Goal: Navigation & Orientation: Find specific page/section

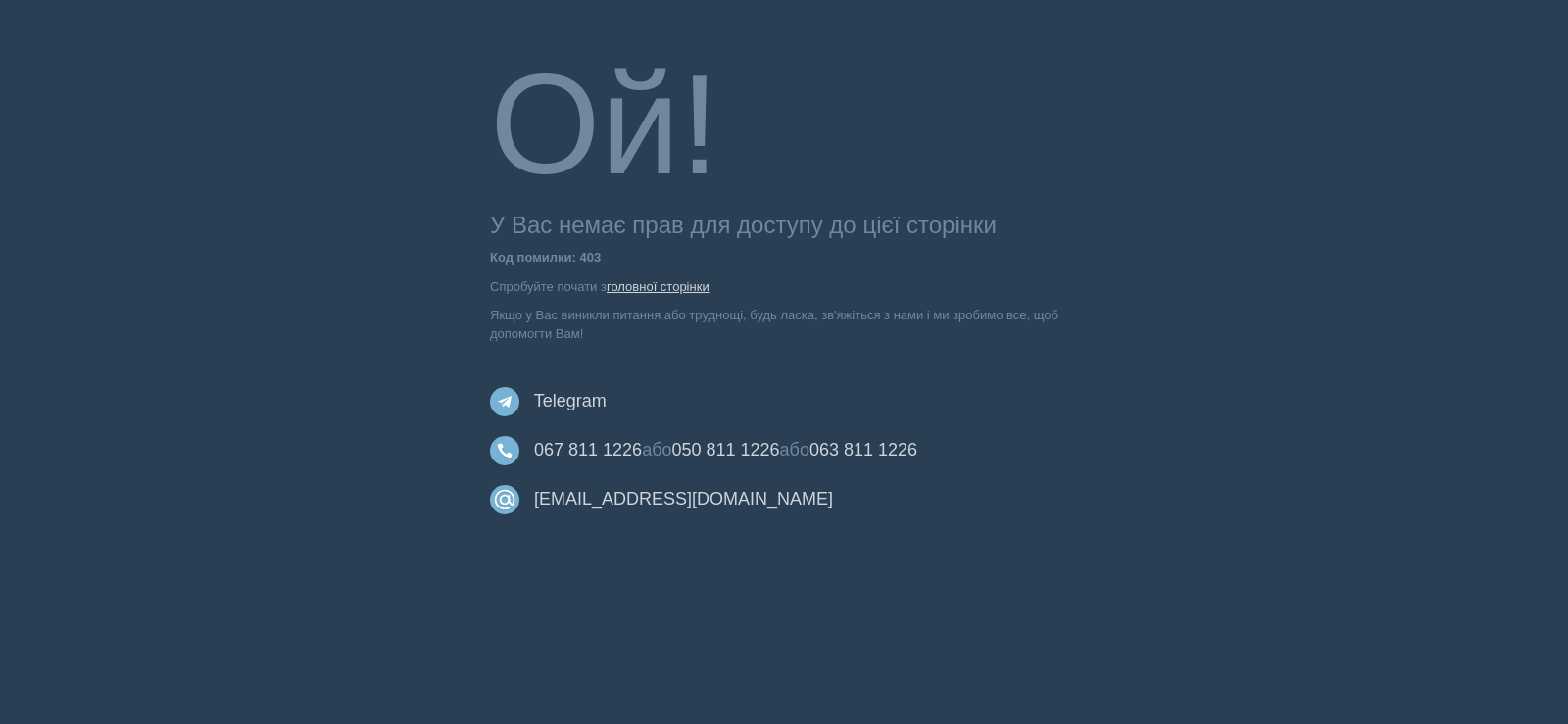
click at [656, 284] on link "головної сторінки" at bounding box center [658, 286] width 103 height 15
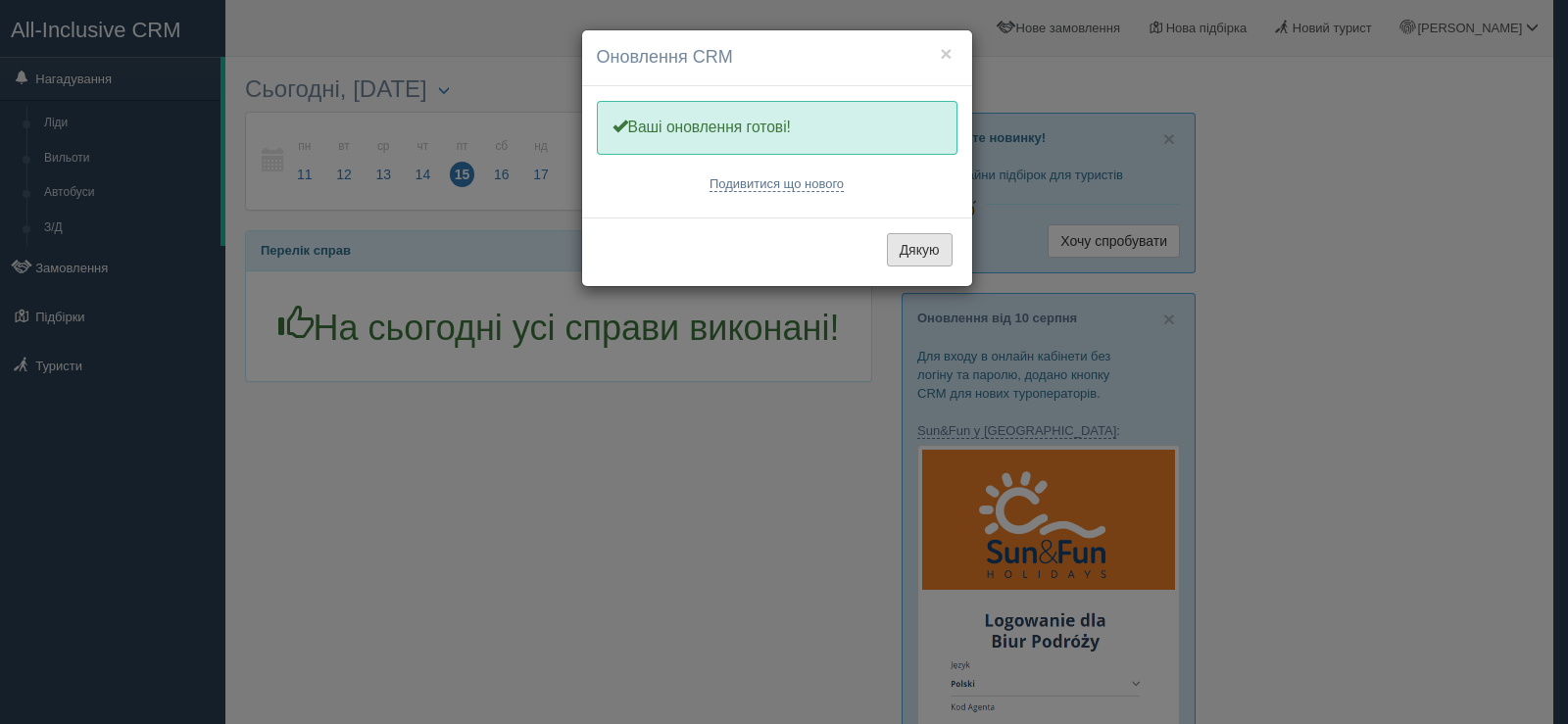
click at [920, 256] on button "Дякую" at bounding box center [919, 250] width 65 height 34
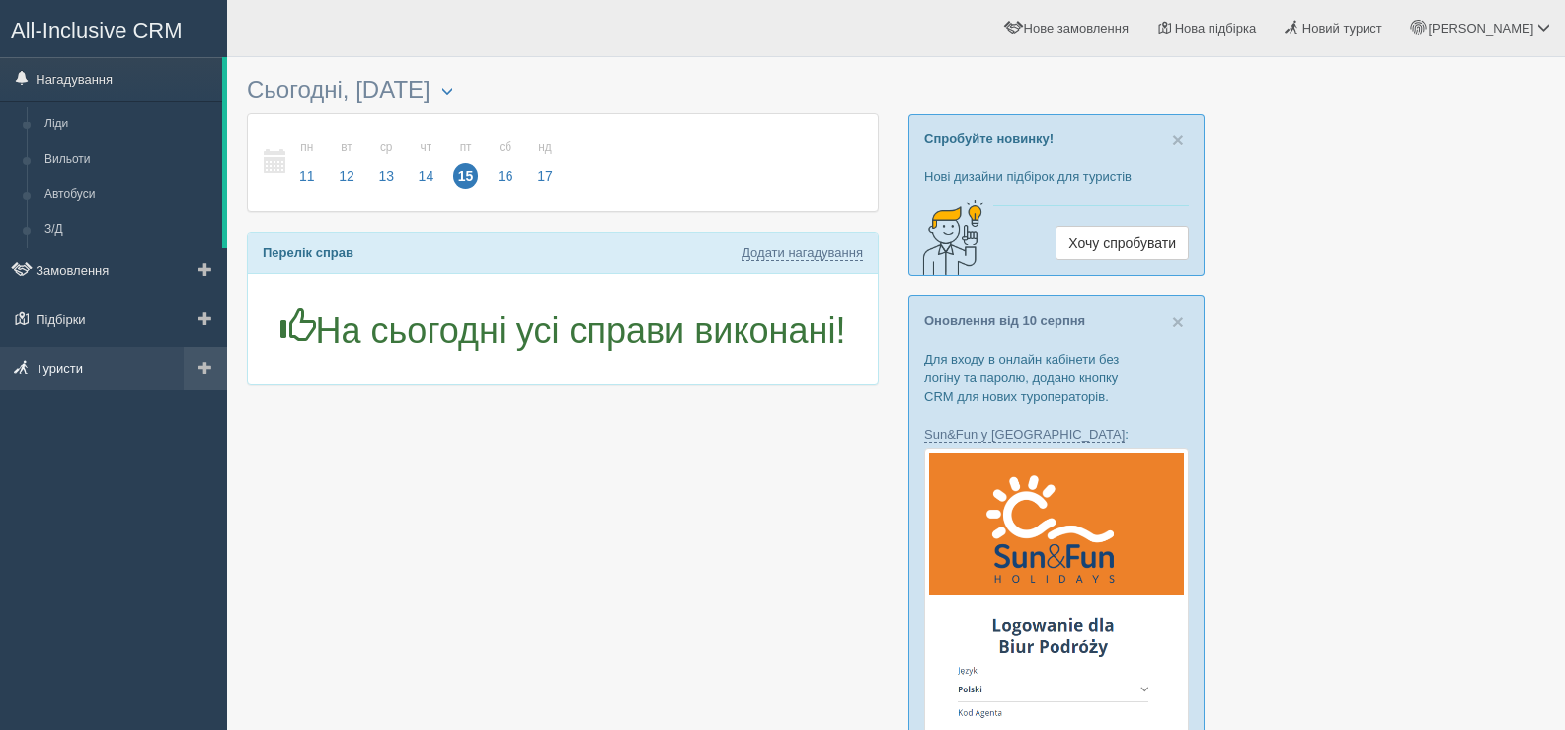
click at [59, 365] on link "Туристи" at bounding box center [113, 368] width 227 height 43
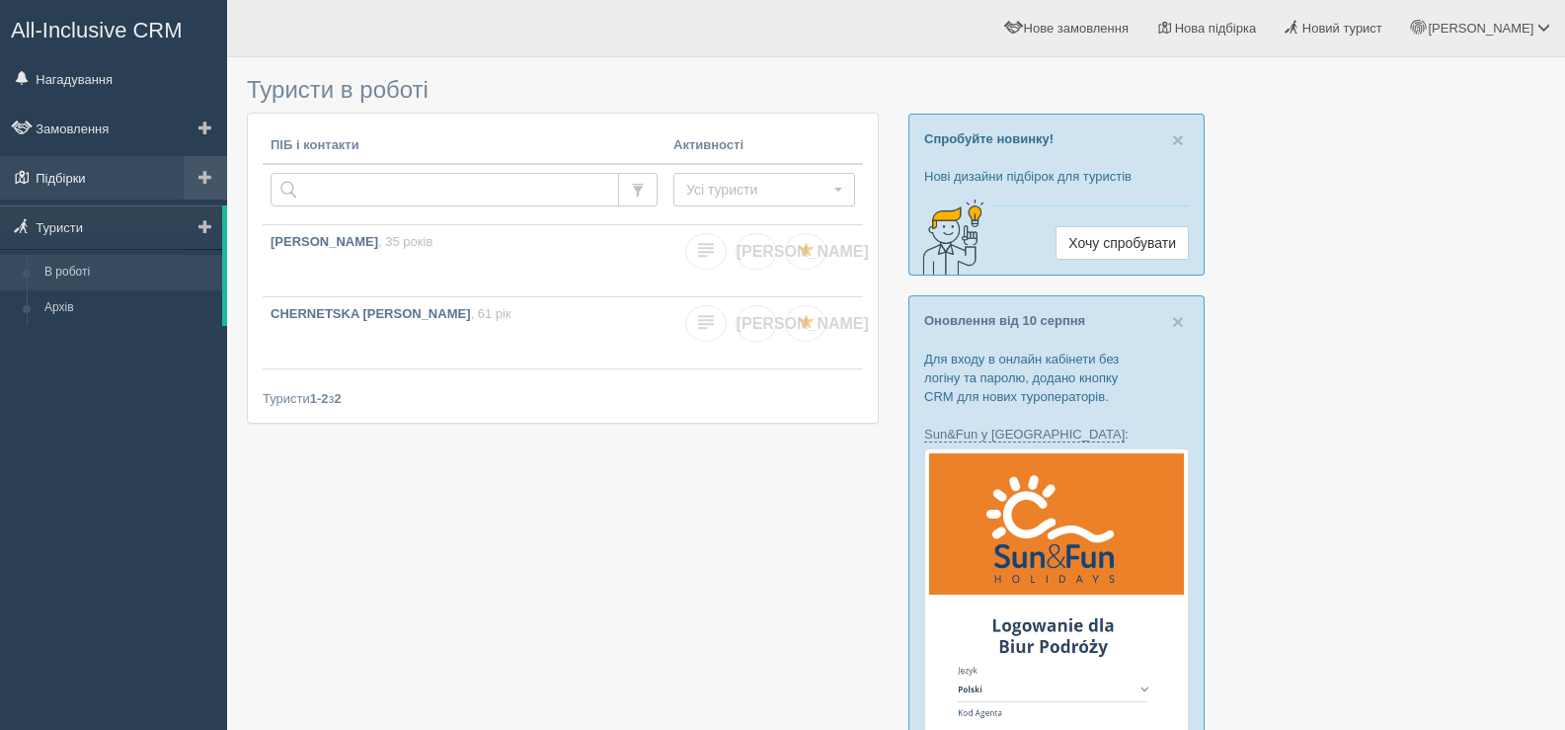
click at [76, 177] on link "Підбірки" at bounding box center [113, 177] width 227 height 43
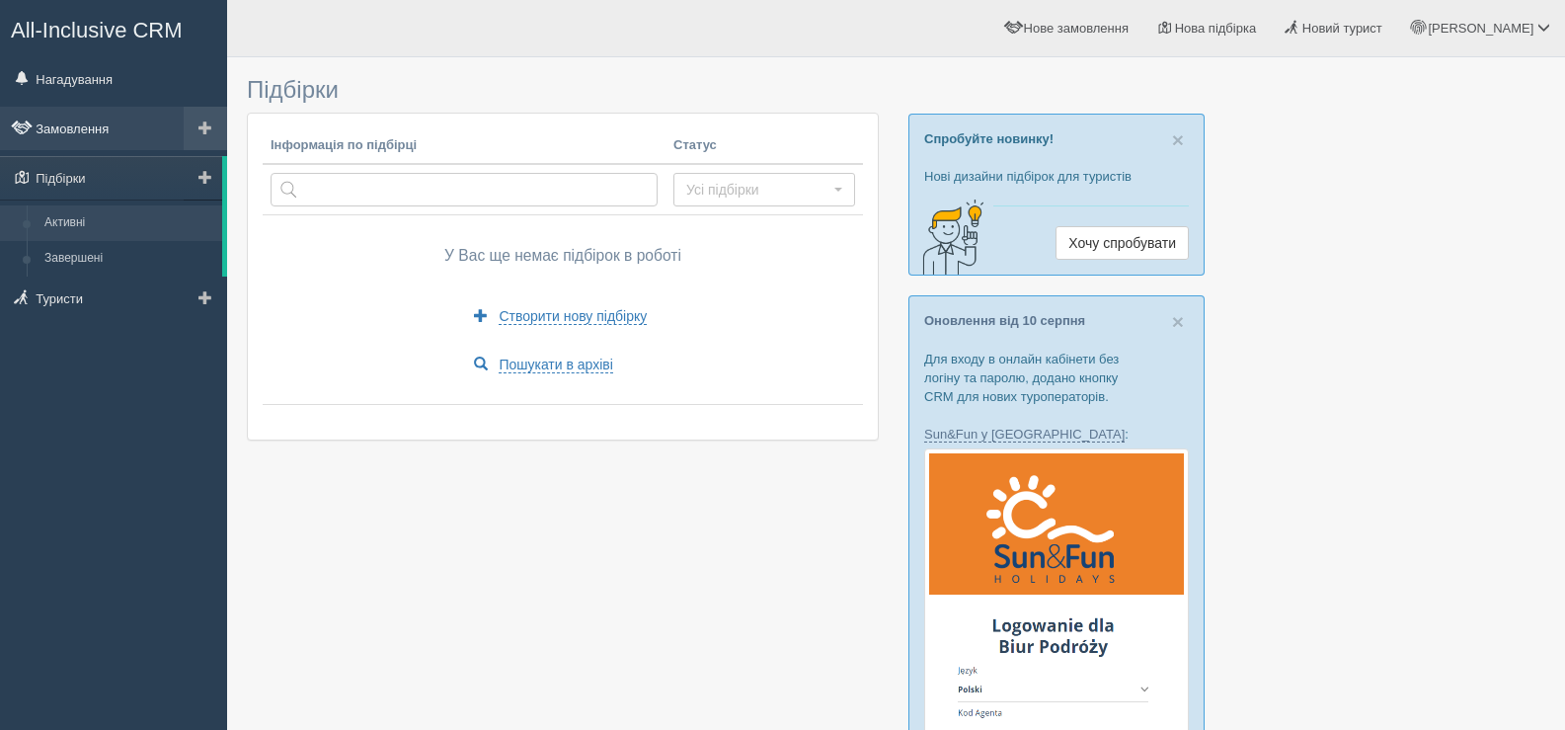
click at [83, 122] on link "Замовлення" at bounding box center [113, 128] width 227 height 43
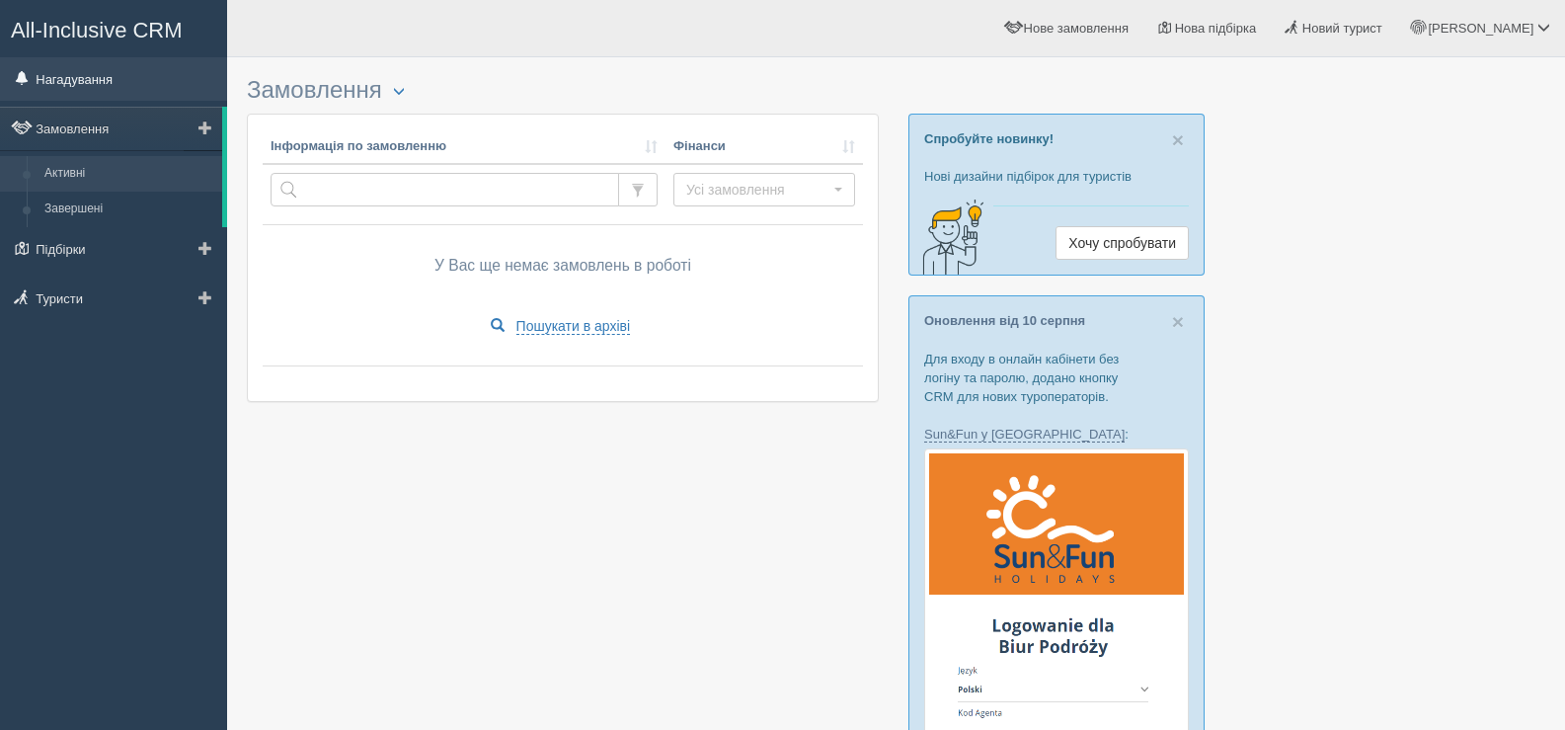
click at [99, 79] on link "Нагадування" at bounding box center [113, 78] width 227 height 43
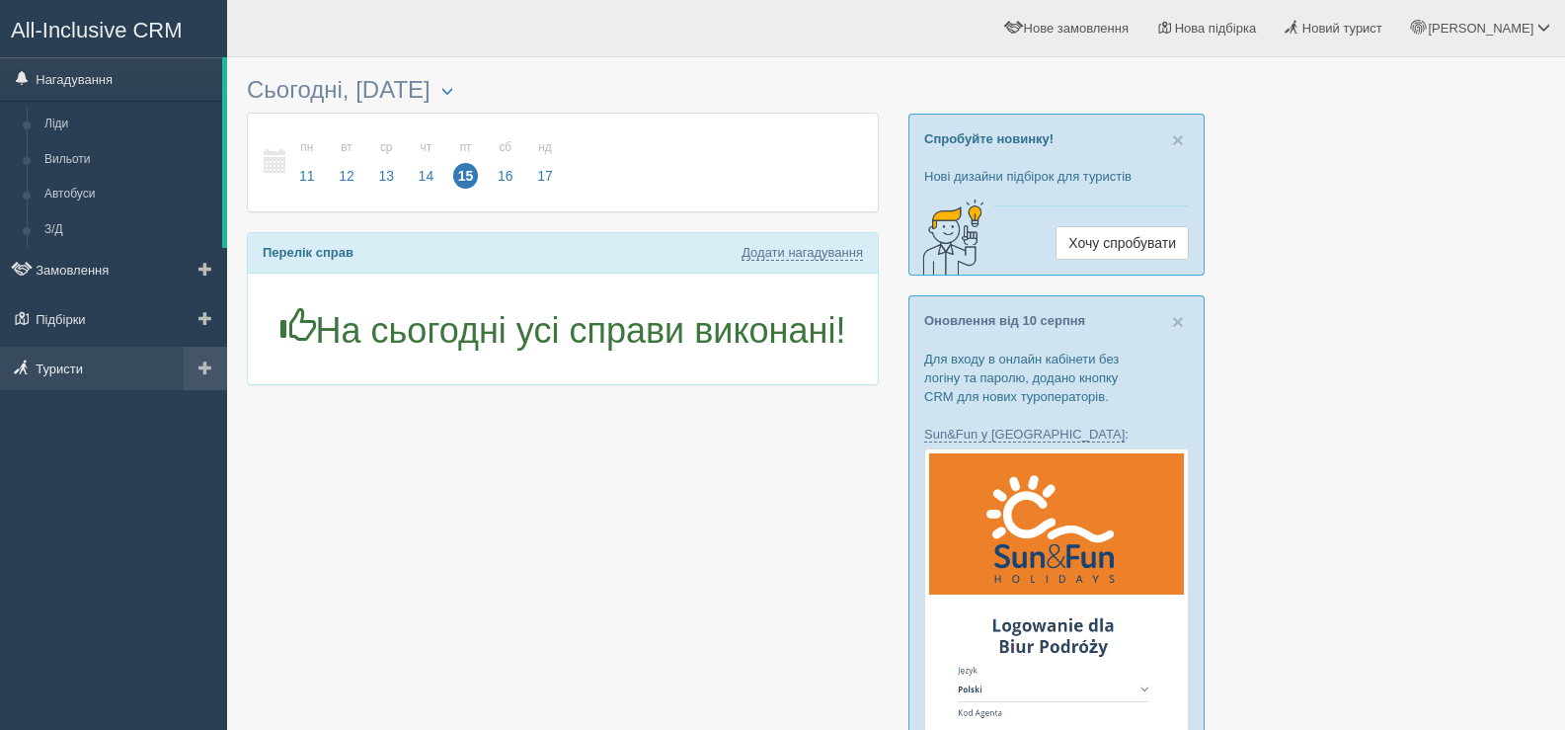
click at [50, 364] on link "Туристи" at bounding box center [113, 368] width 227 height 43
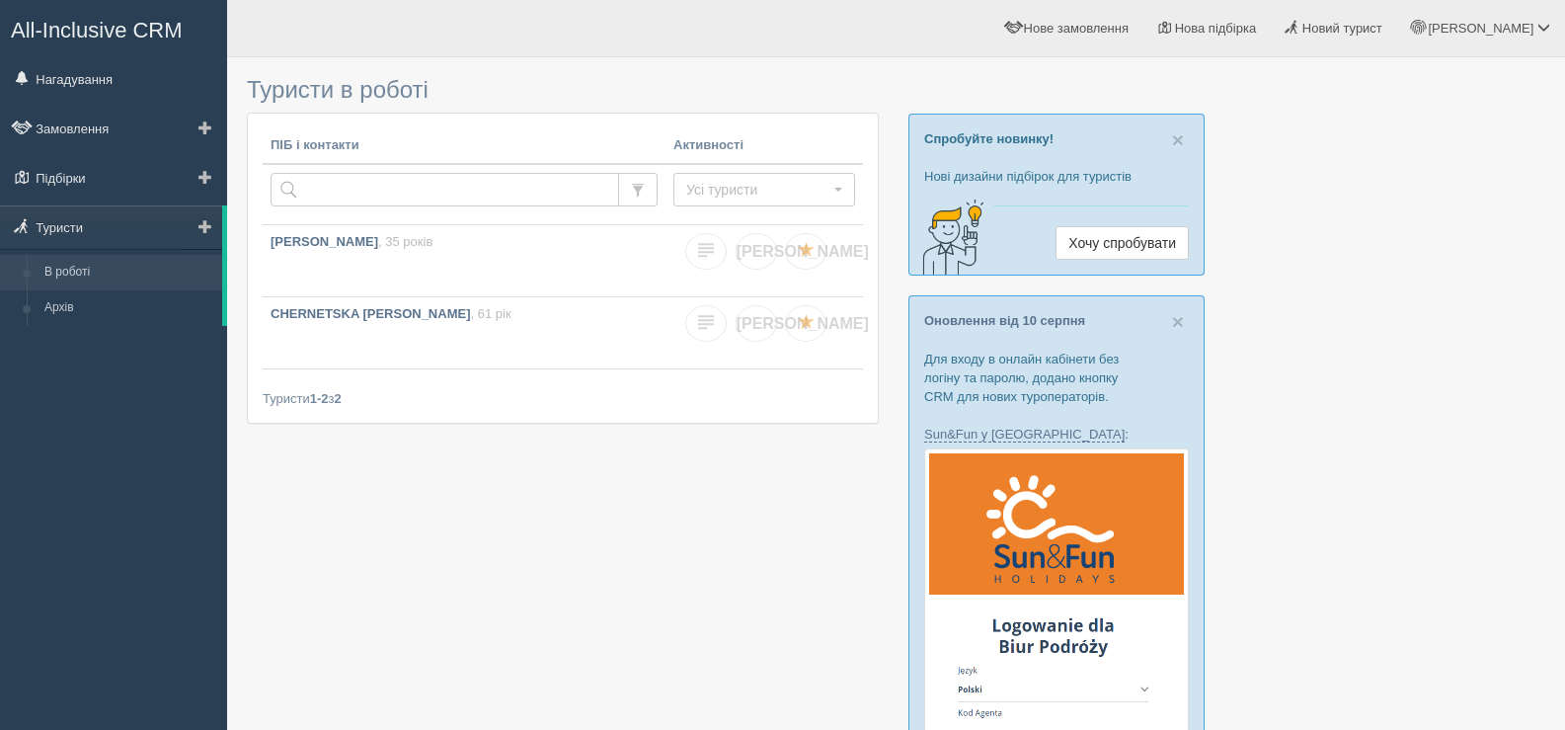
click at [72, 272] on link "В роботі" at bounding box center [129, 273] width 187 height 36
click at [1539, 29] on span at bounding box center [1543, 27] width 13 height 13
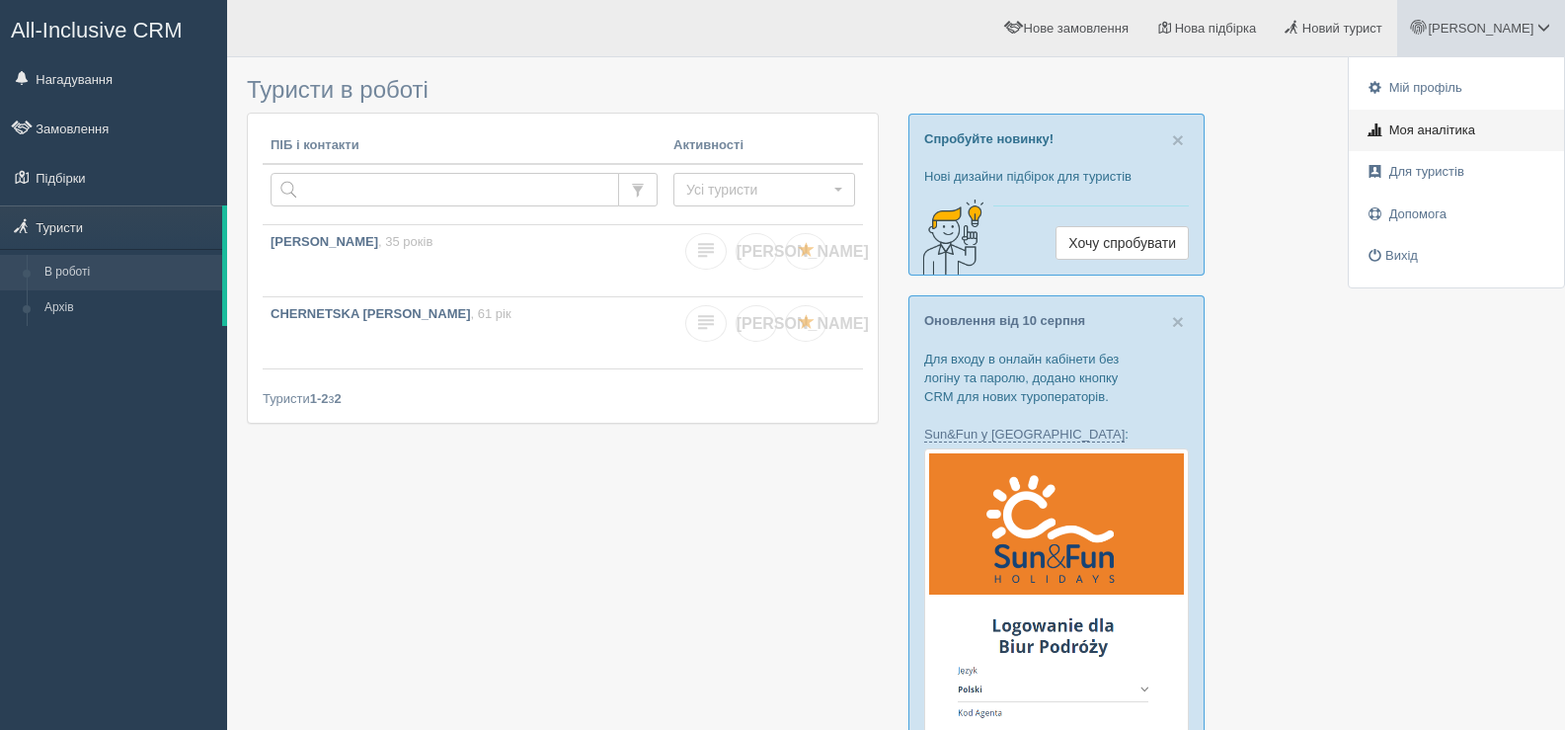
click at [1462, 128] on span "Моя аналітика" at bounding box center [1432, 129] width 86 height 15
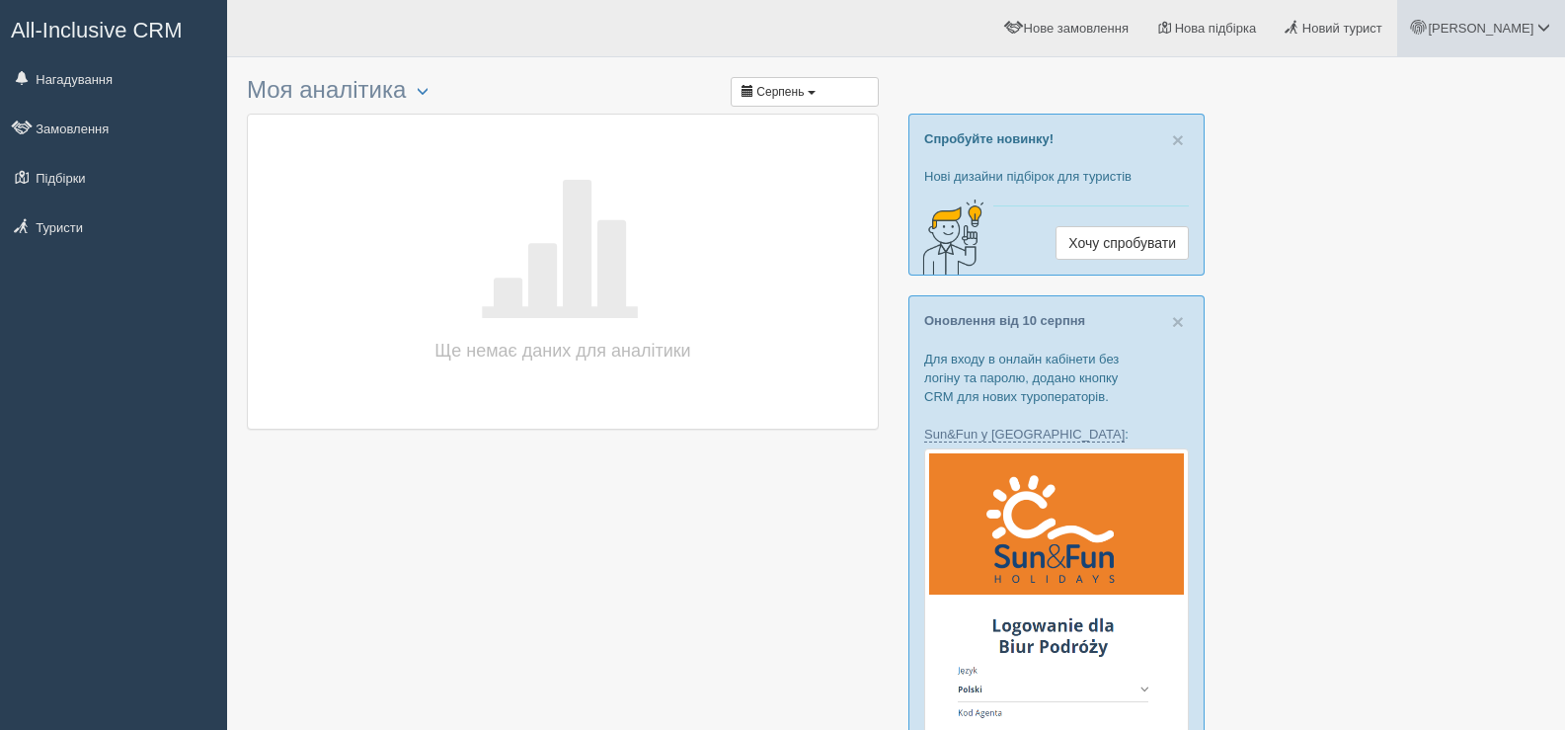
click at [1548, 22] on span at bounding box center [1543, 27] width 13 height 13
click at [1408, 91] on span "Мій профіль" at bounding box center [1425, 87] width 73 height 15
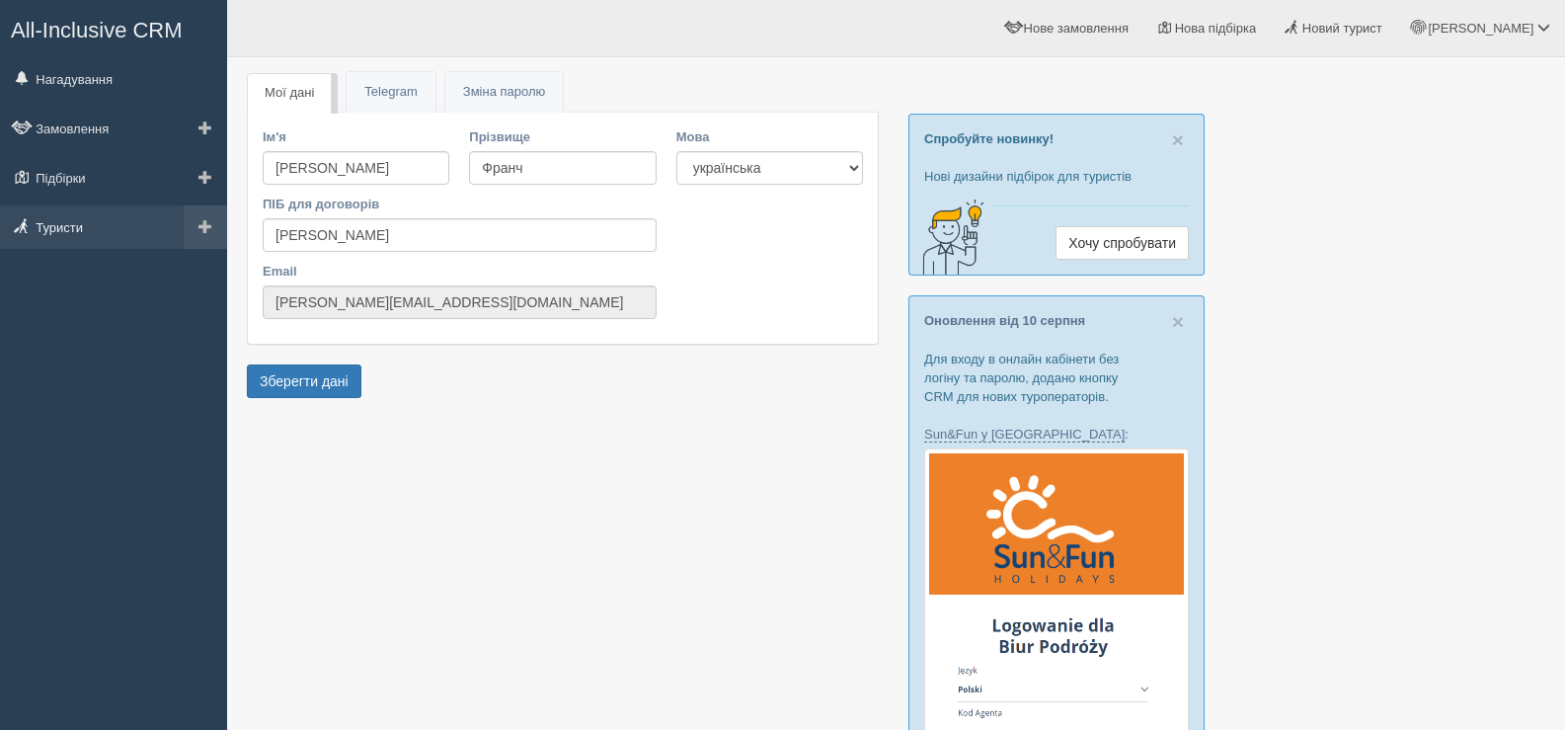
click at [58, 225] on link "Туристи" at bounding box center [113, 226] width 227 height 43
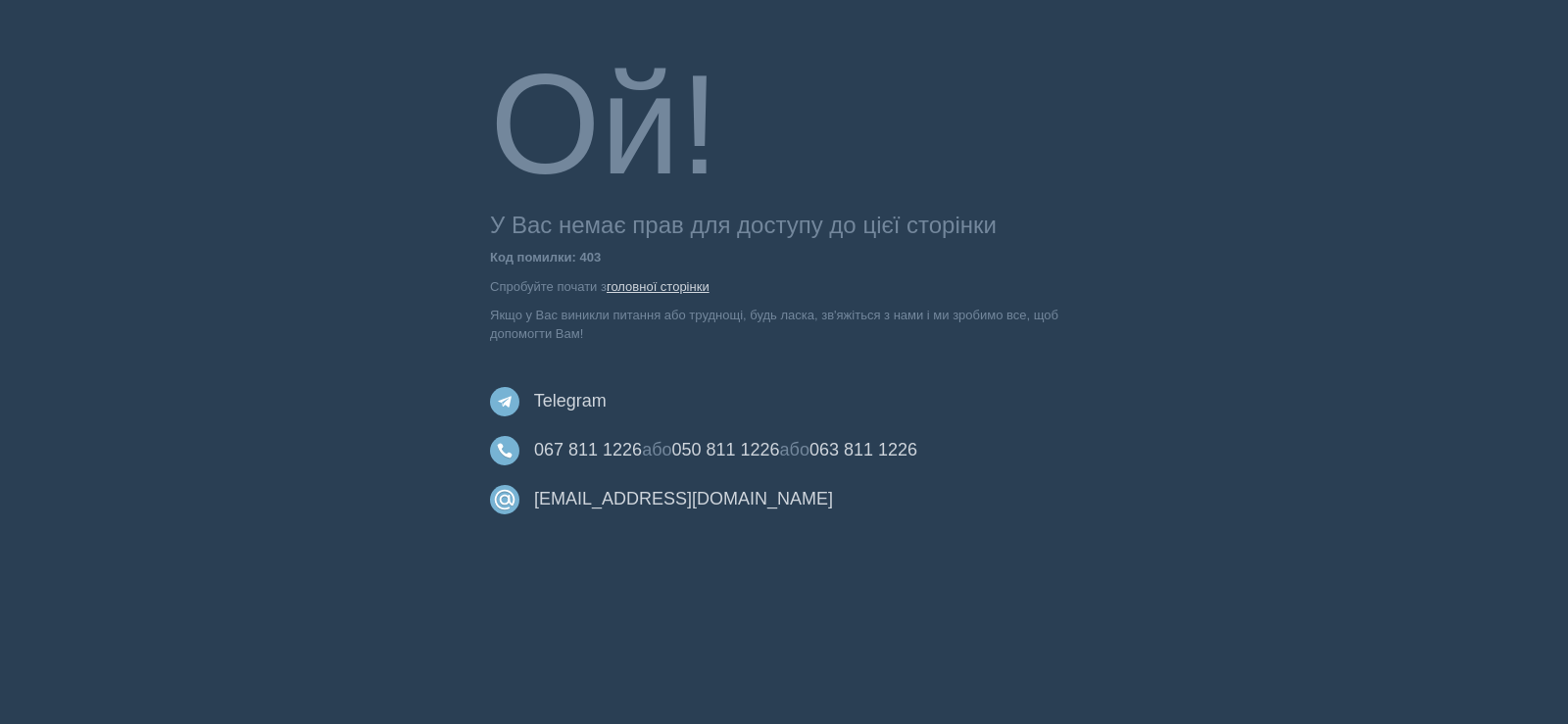
click at [635, 287] on link "головної сторінки" at bounding box center [658, 286] width 103 height 15
